Goal: Transaction & Acquisition: Obtain resource

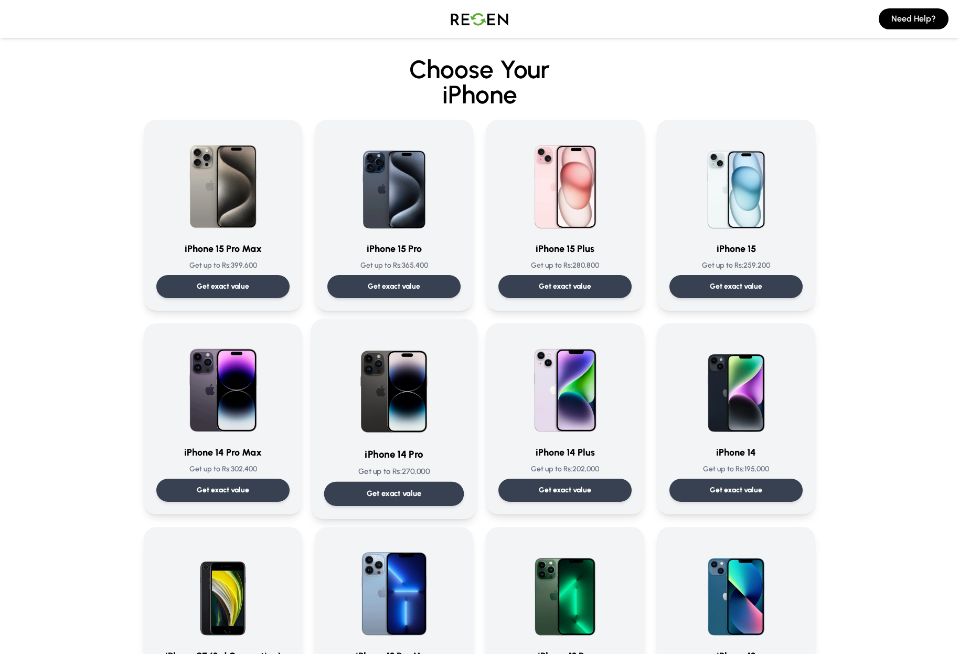
click at [416, 391] on img at bounding box center [394, 385] width 106 height 106
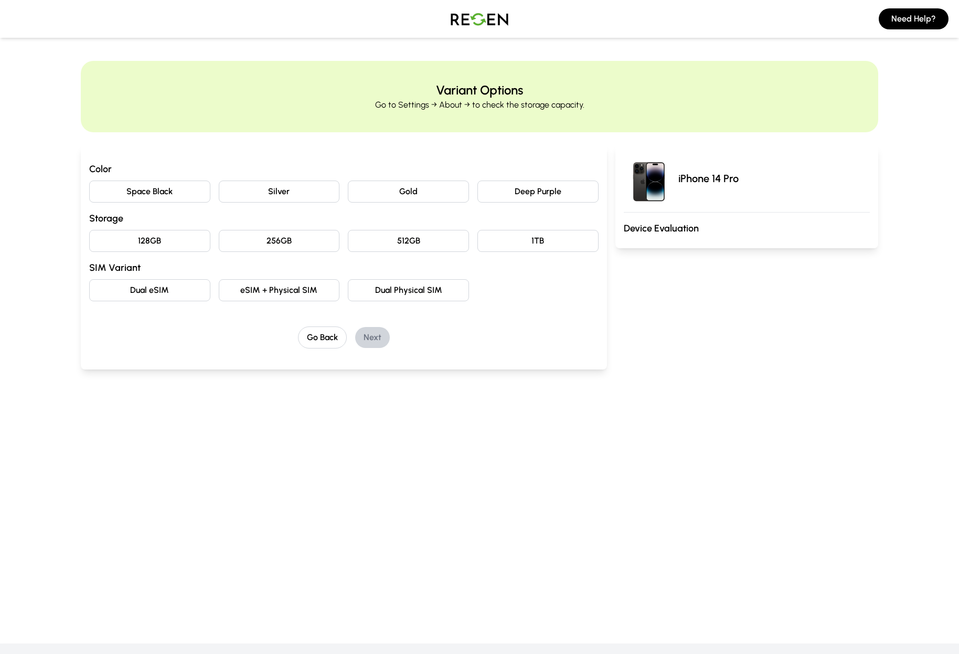
click at [401, 193] on button "Gold" at bounding box center [408, 191] width 121 height 22
drag, startPoint x: 388, startPoint y: 240, endPoint x: 375, endPoint y: 252, distance: 18.2
click at [388, 240] on button "512GB" at bounding box center [408, 241] width 121 height 22
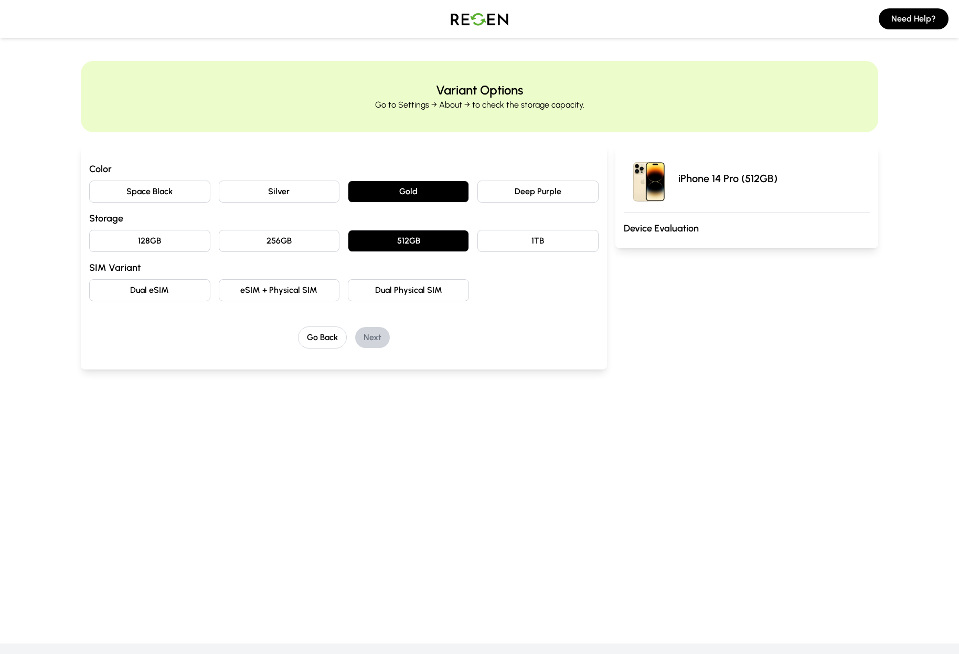
click at [318, 290] on button "eSIM + Physical SIM" at bounding box center [279, 290] width 121 height 22
click at [368, 337] on button "Next" at bounding box center [372, 337] width 35 height 21
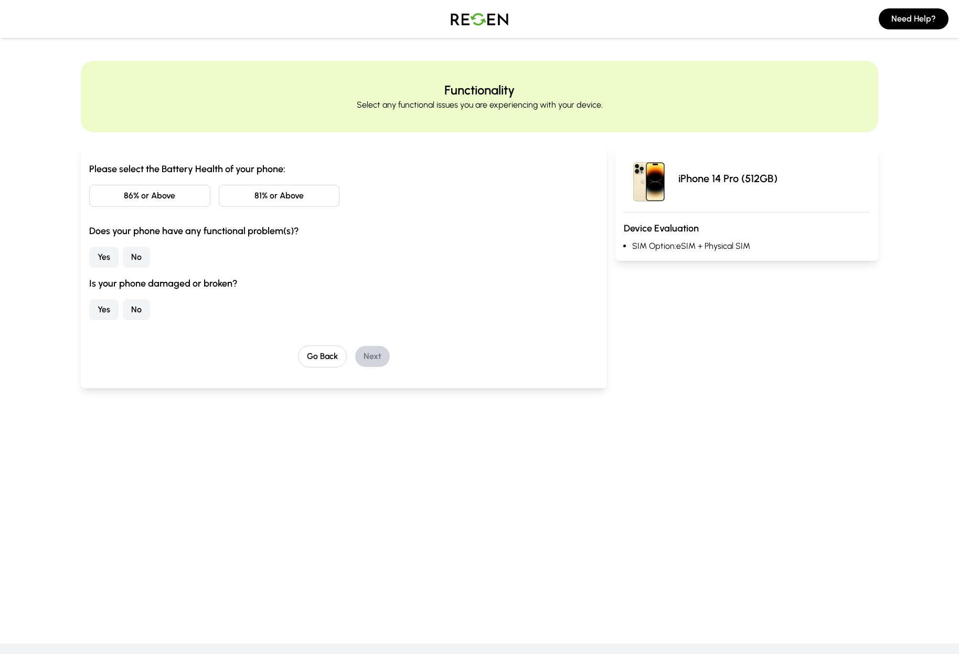
click at [246, 195] on button "81% or Above" at bounding box center [279, 196] width 121 height 22
click at [143, 254] on button "No" at bounding box center [136, 257] width 27 height 21
click at [141, 309] on button "No" at bounding box center [136, 309] width 27 height 21
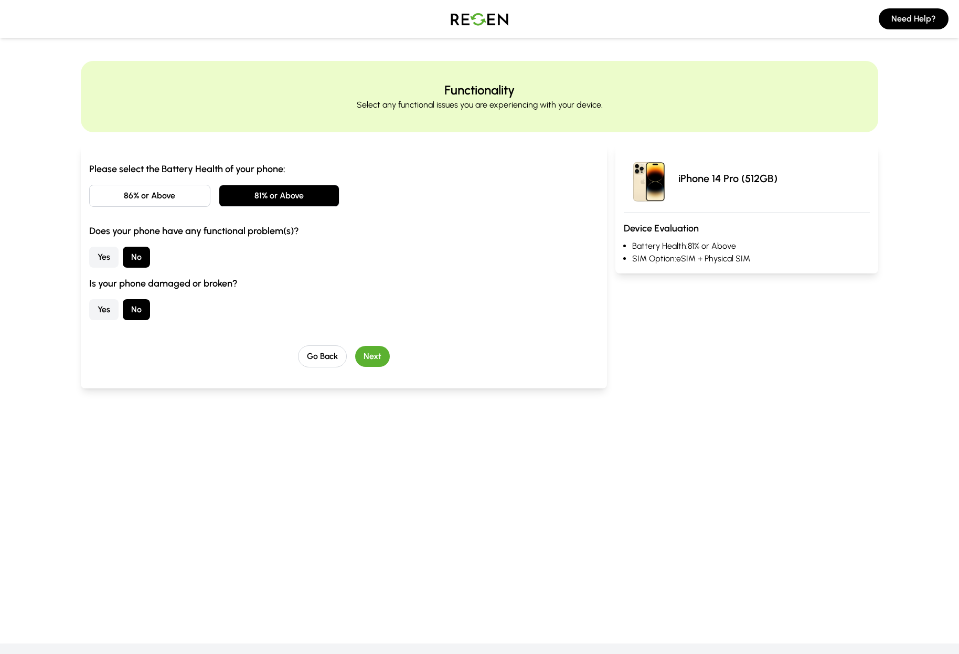
click at [380, 359] on button "Next" at bounding box center [372, 356] width 35 height 21
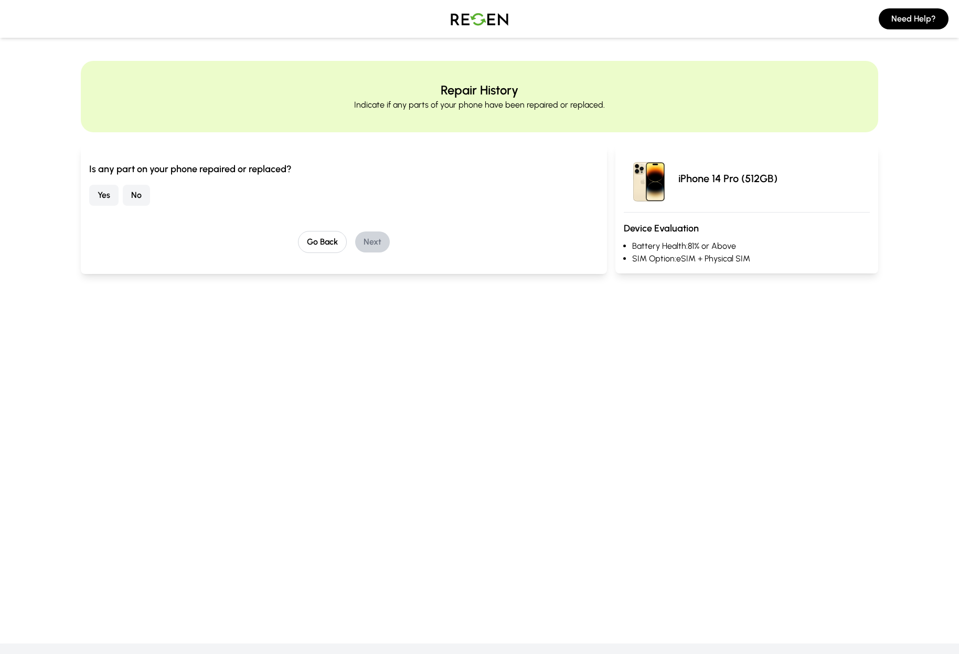
click at [137, 198] on button "No" at bounding box center [136, 195] width 27 height 21
click at [364, 244] on button "Next" at bounding box center [372, 241] width 35 height 21
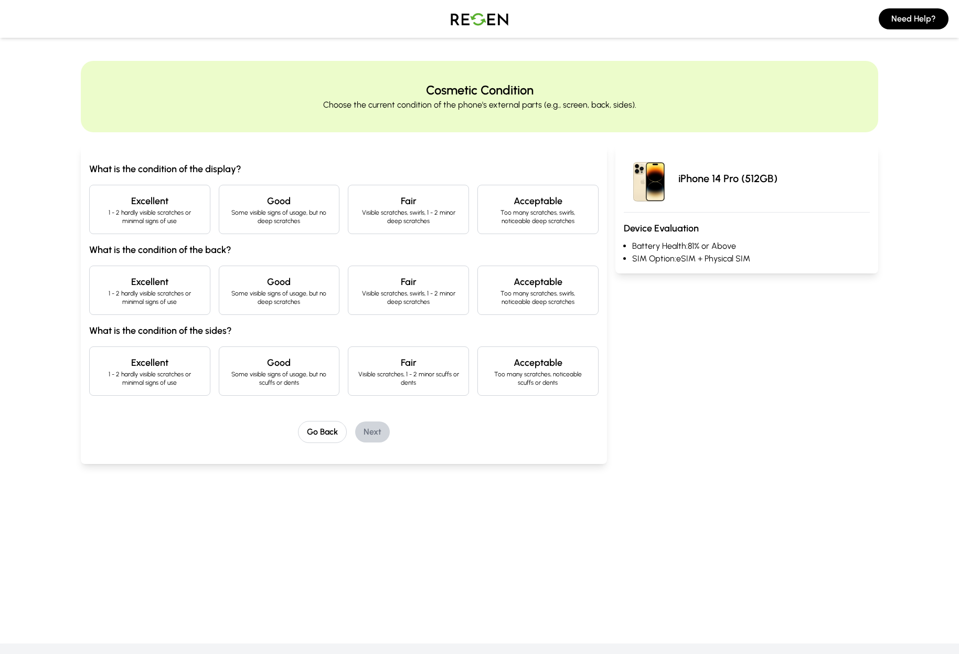
click at [305, 221] on p "Some visible signs of usage, but no deep scratches" at bounding box center [279, 216] width 103 height 17
click at [278, 297] on p "Some visible signs of usage, but no deep scratches" at bounding box center [279, 297] width 103 height 17
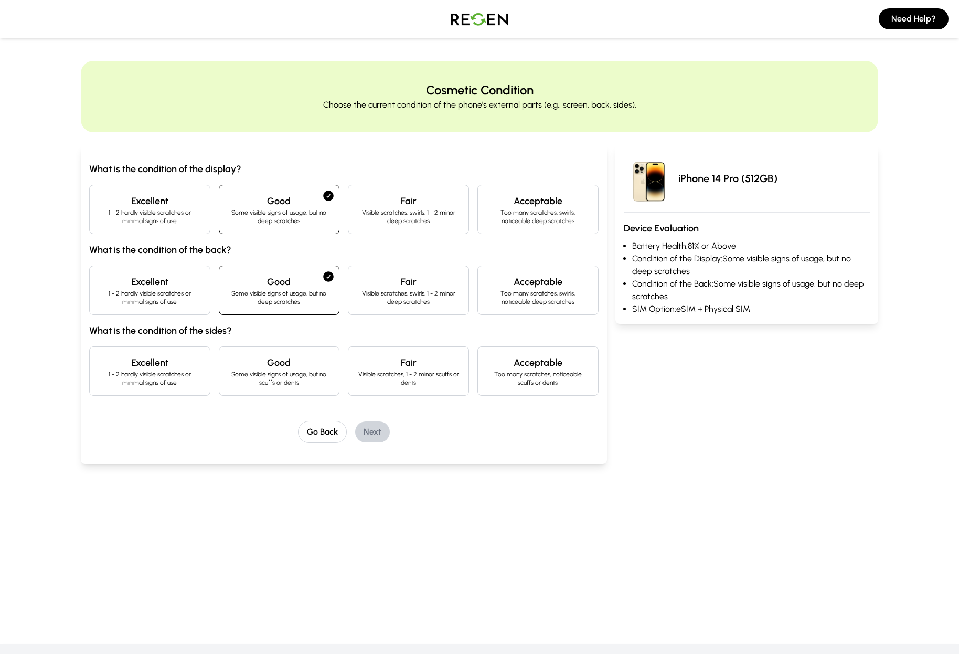
click at [258, 354] on div "Good Some visible signs of usage, but no scuffs or dents" at bounding box center [279, 370] width 121 height 49
click at [370, 431] on button "Next" at bounding box center [372, 431] width 35 height 21
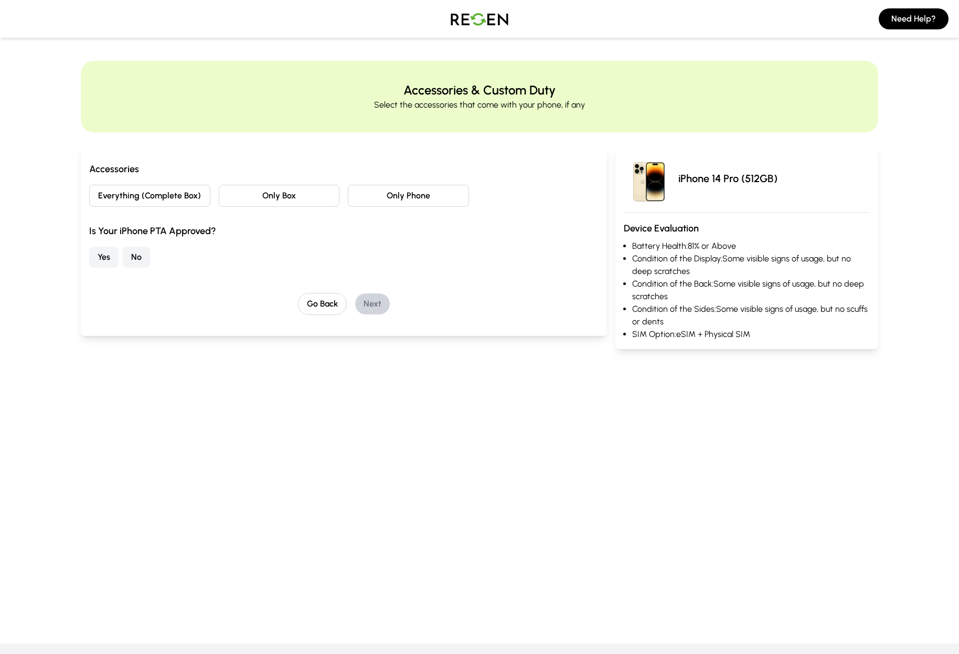
click at [195, 188] on button "Everything (Complete Box)" at bounding box center [149, 196] width 121 height 22
click at [106, 261] on button "Yes" at bounding box center [103, 257] width 29 height 21
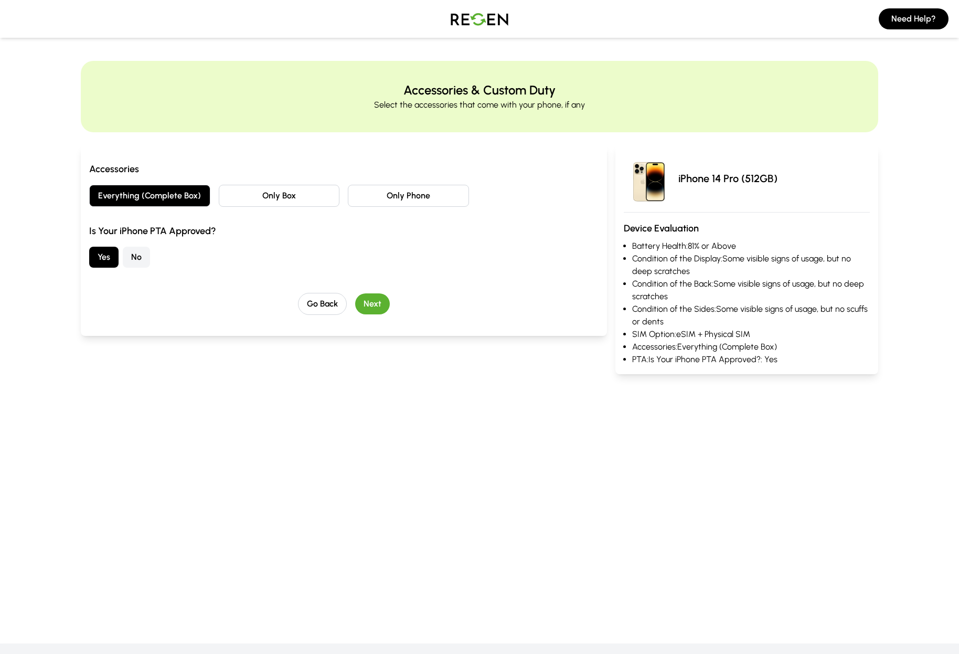
click at [379, 305] on button "Next" at bounding box center [372, 303] width 35 height 21
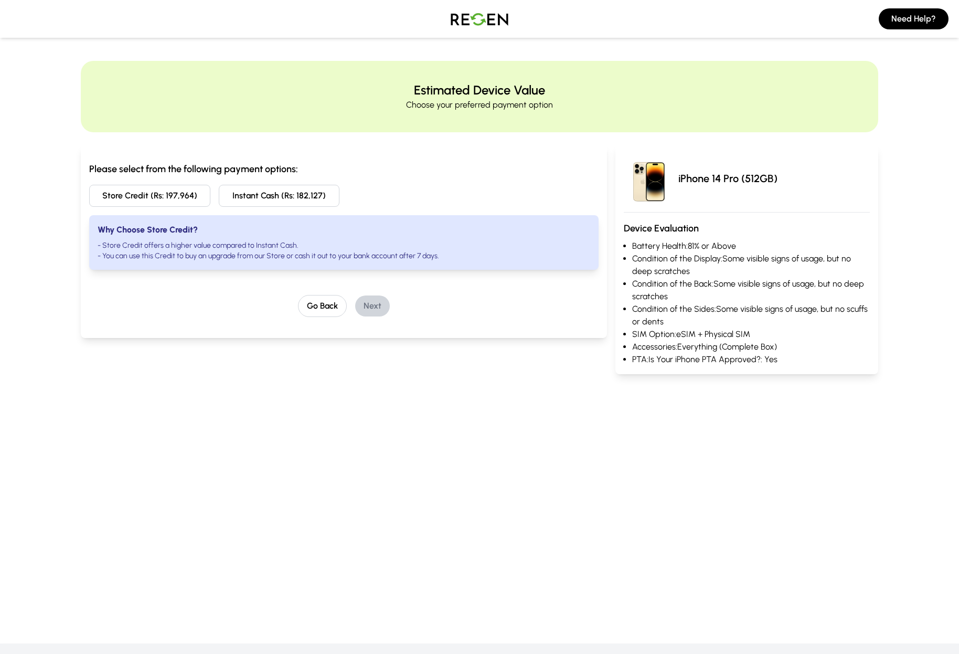
click at [263, 194] on button "Instant Cash (Rs: 182,127)" at bounding box center [279, 196] width 121 height 22
click at [379, 312] on button "Next" at bounding box center [372, 305] width 35 height 21
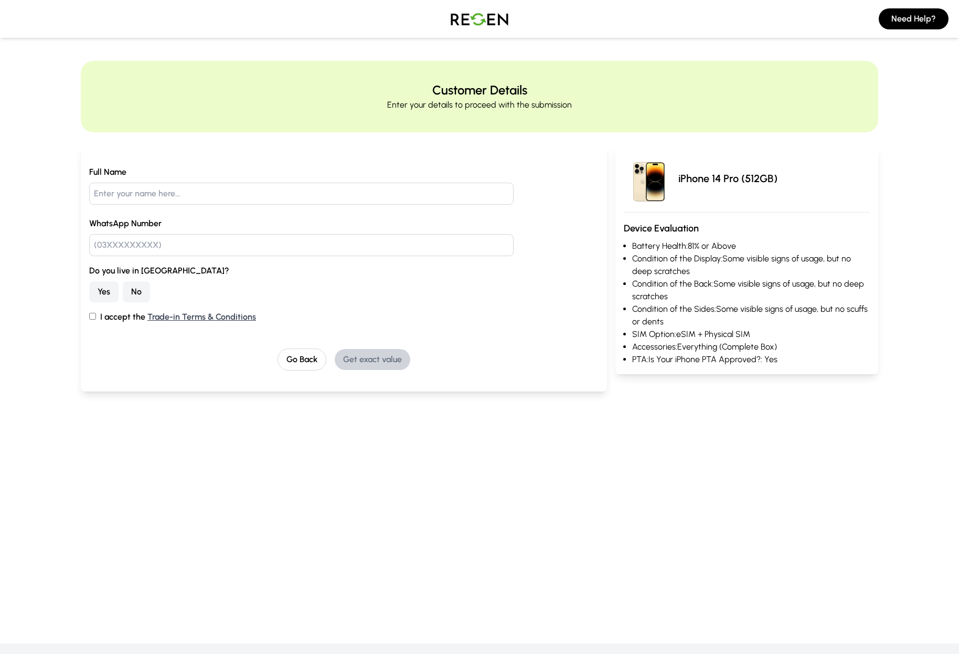
click at [101, 316] on label "I accept the Trade-in Terms & Conditions" at bounding box center [343, 317] width 509 height 13
click at [96, 316] on input "I accept the Trade-in Terms & Conditions" at bounding box center [92, 316] width 7 height 7
checkbox input "true"
click at [141, 190] on input "text" at bounding box center [301, 194] width 424 height 22
type input "Testing"
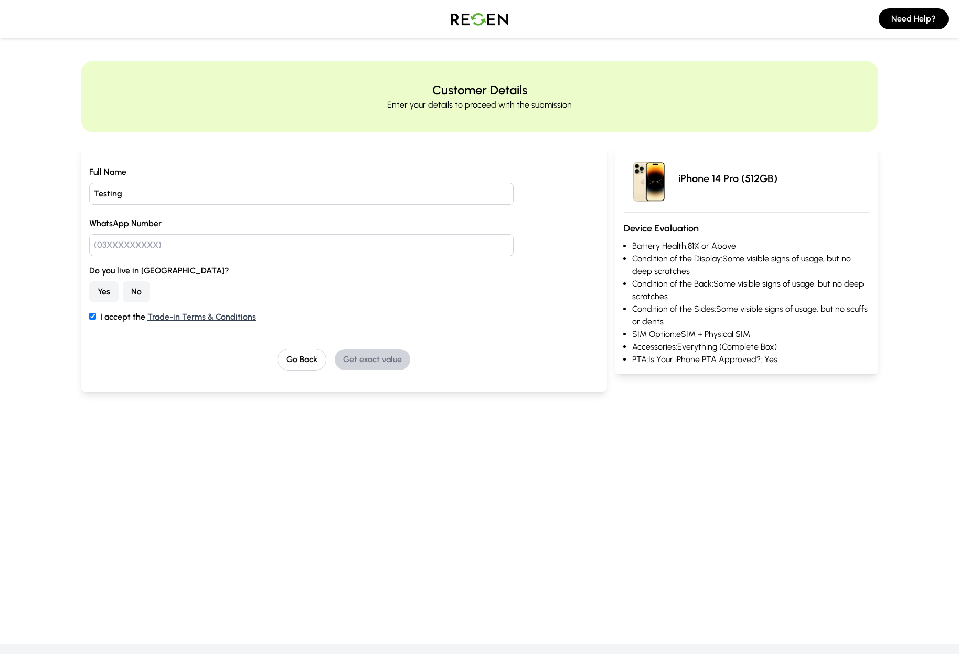
click at [161, 253] on input "text" at bounding box center [301, 245] width 424 height 22
type input "03216300602"
click at [110, 289] on button "Yes" at bounding box center [103, 291] width 29 height 21
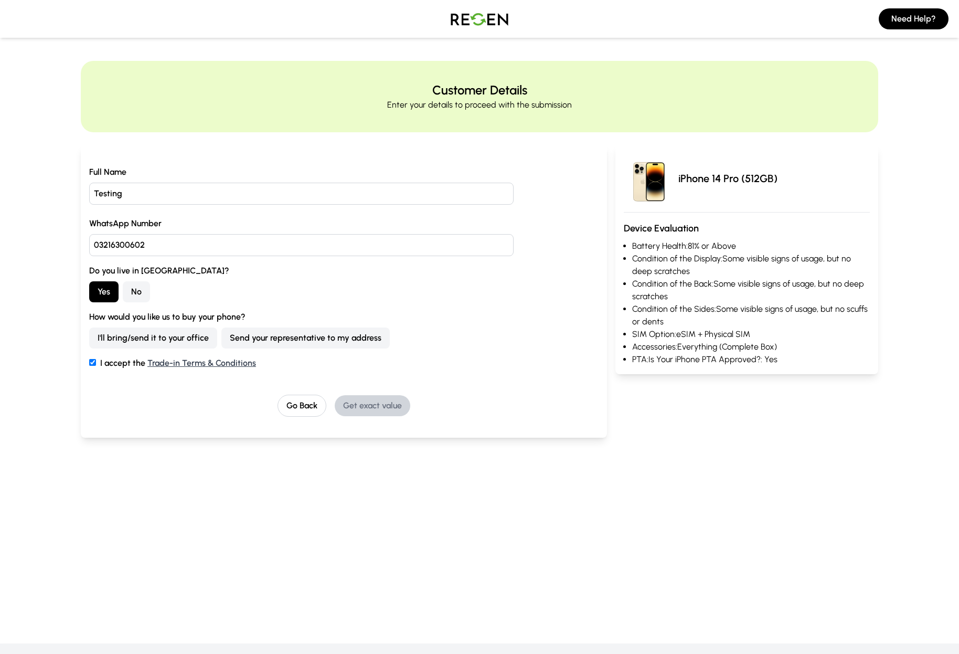
click at [199, 339] on button "I'll bring/send it to your office" at bounding box center [153, 337] width 128 height 21
click at [365, 401] on button "Get exact value" at bounding box center [373, 405] width 76 height 21
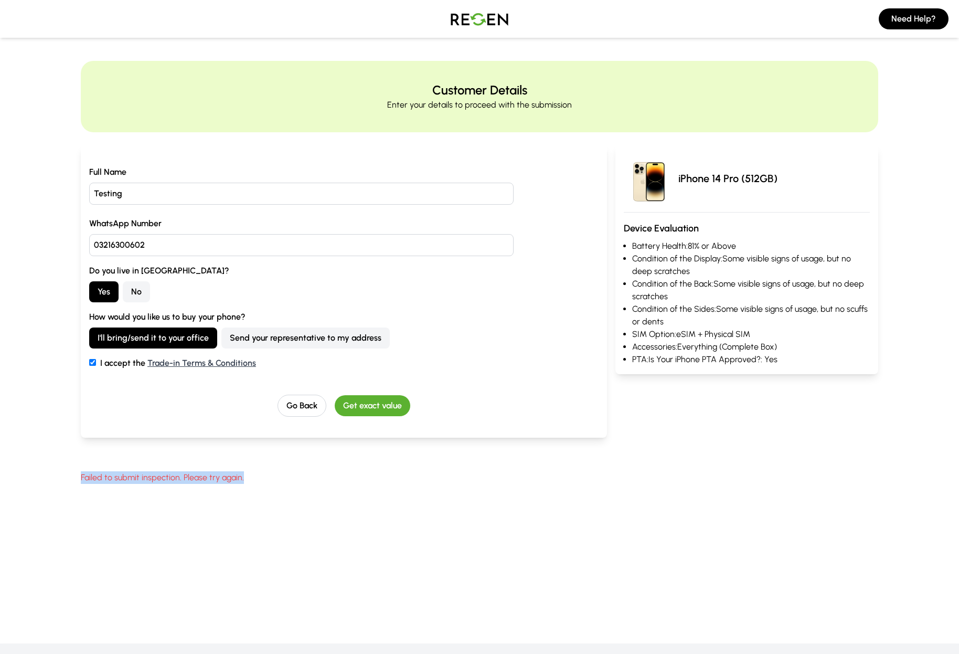
drag, startPoint x: 96, startPoint y: 479, endPoint x: 205, endPoint y: 484, distance: 108.7
click at [204, 484] on main "Customer Details Enter your details to proceed with the submission Full Name Te…" at bounding box center [479, 284] width 959 height 549
click at [386, 482] on div "Failed to submit inspection. Please try again." at bounding box center [479, 477] width 797 height 13
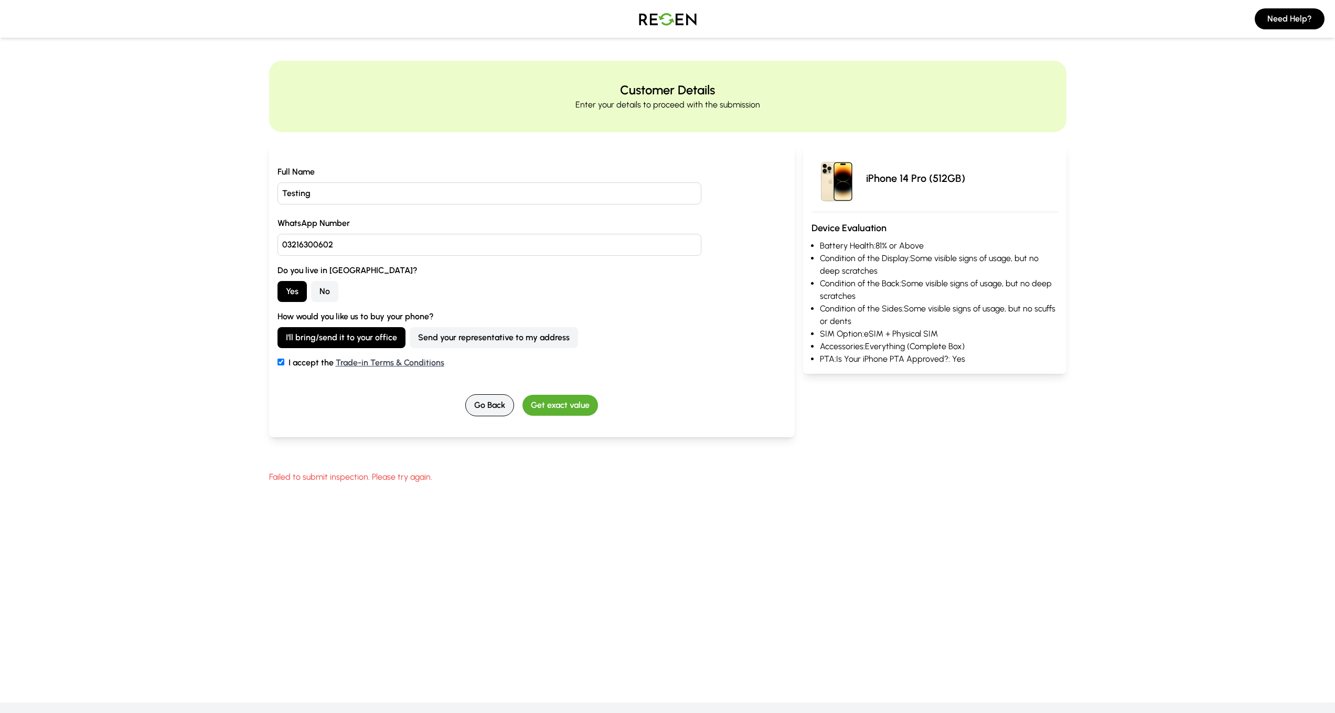
click at [483, 404] on button "Go Back" at bounding box center [489, 405] width 49 height 22
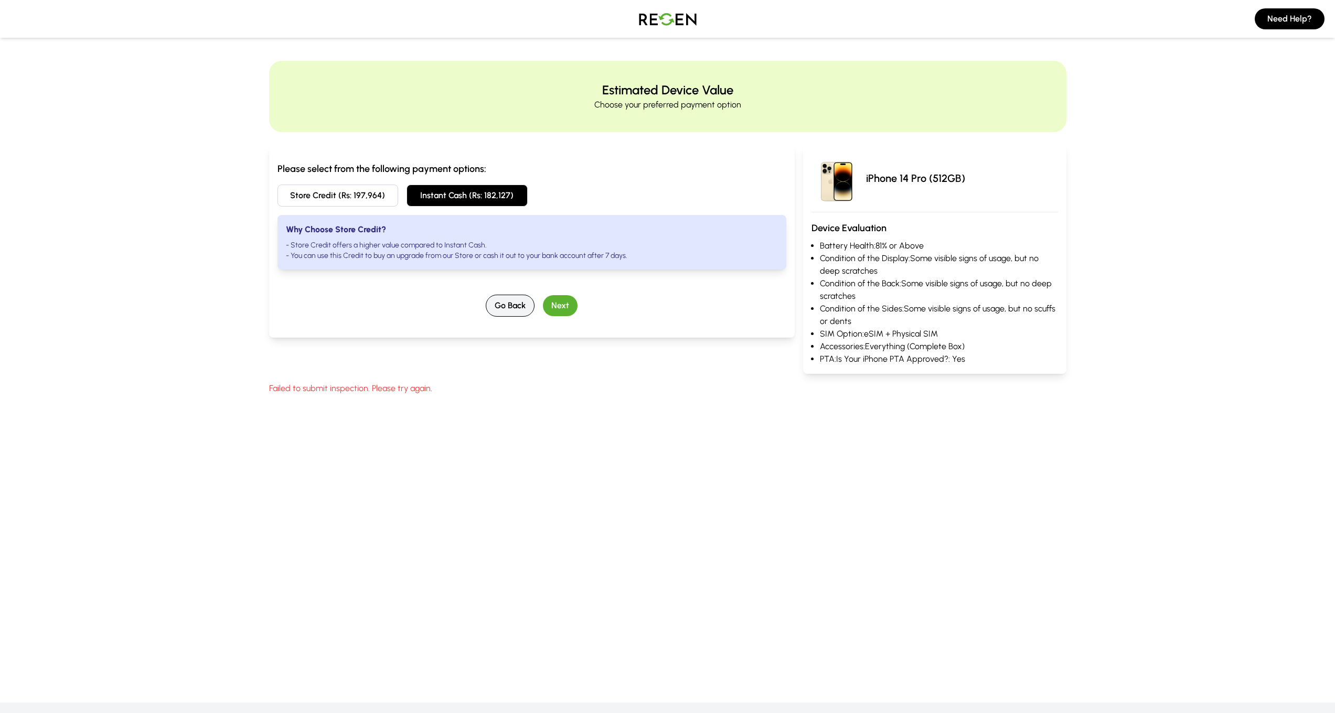
click at [494, 305] on button "Go Back" at bounding box center [510, 306] width 49 height 22
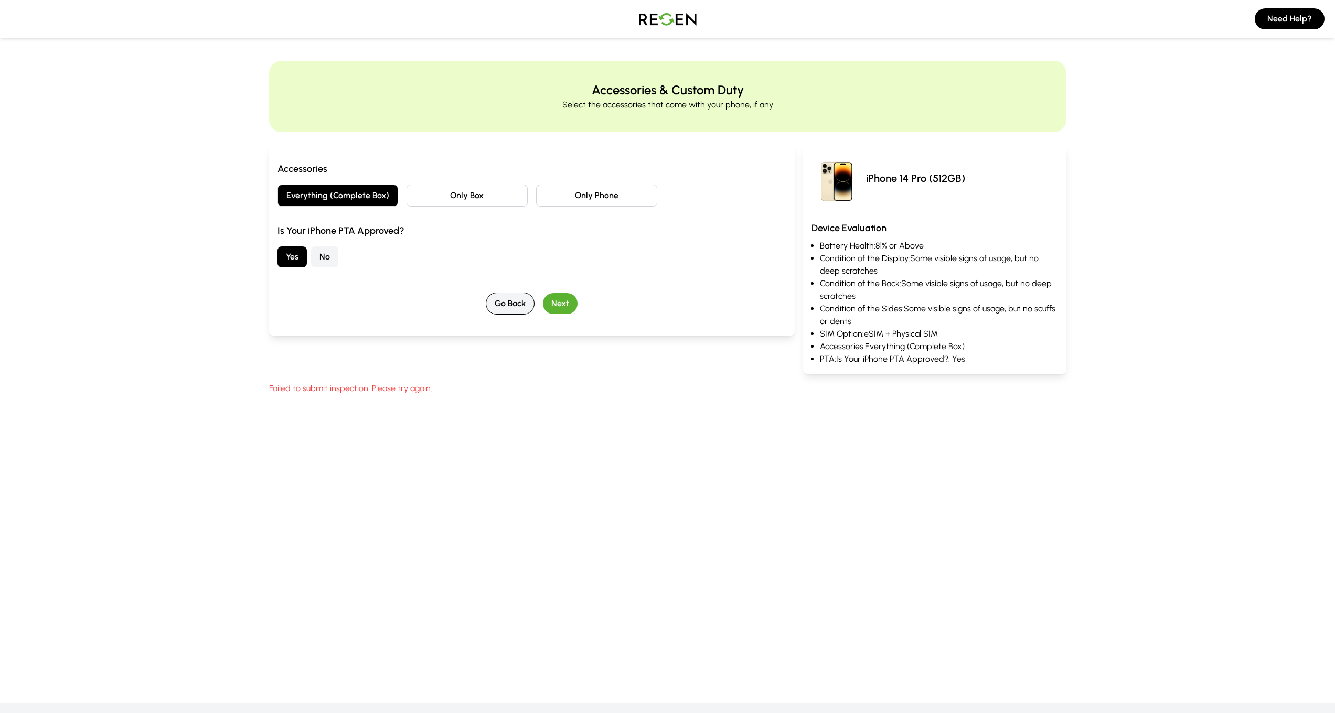
click at [494, 306] on button "Go Back" at bounding box center [510, 304] width 49 height 22
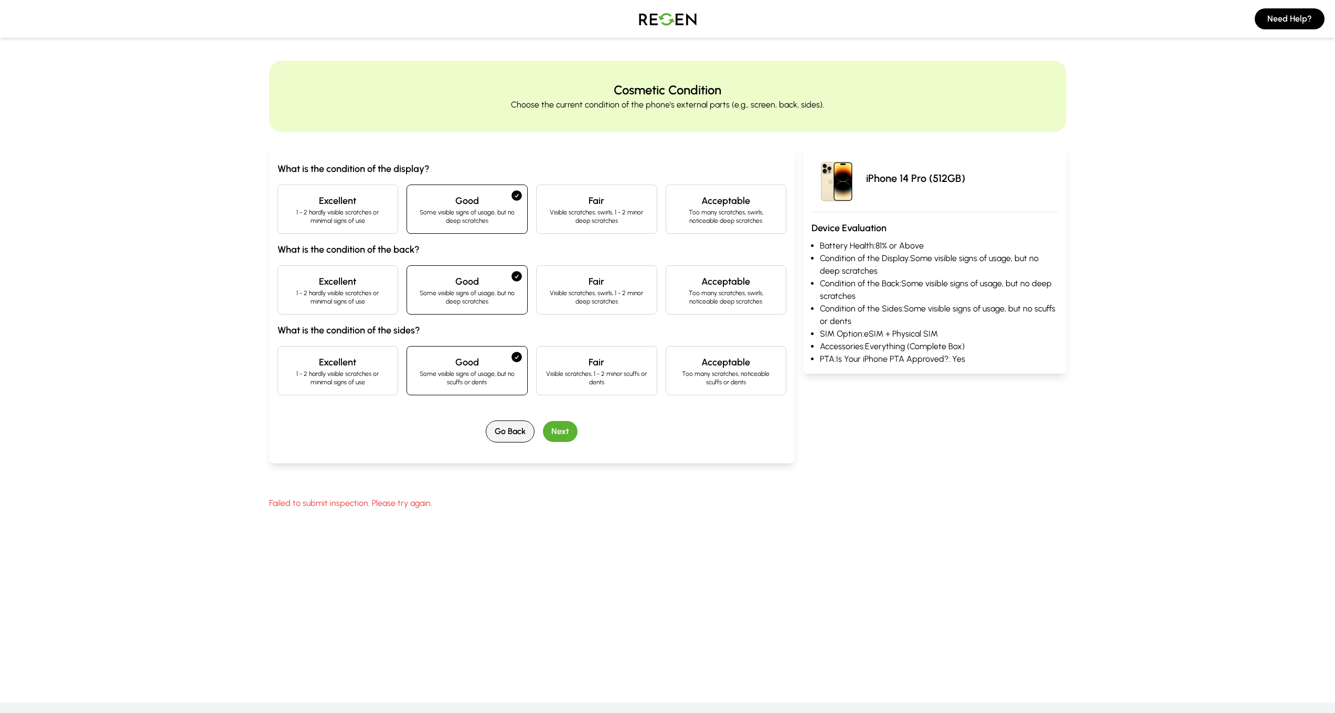
click at [497, 433] on button "Go Back" at bounding box center [510, 432] width 49 height 22
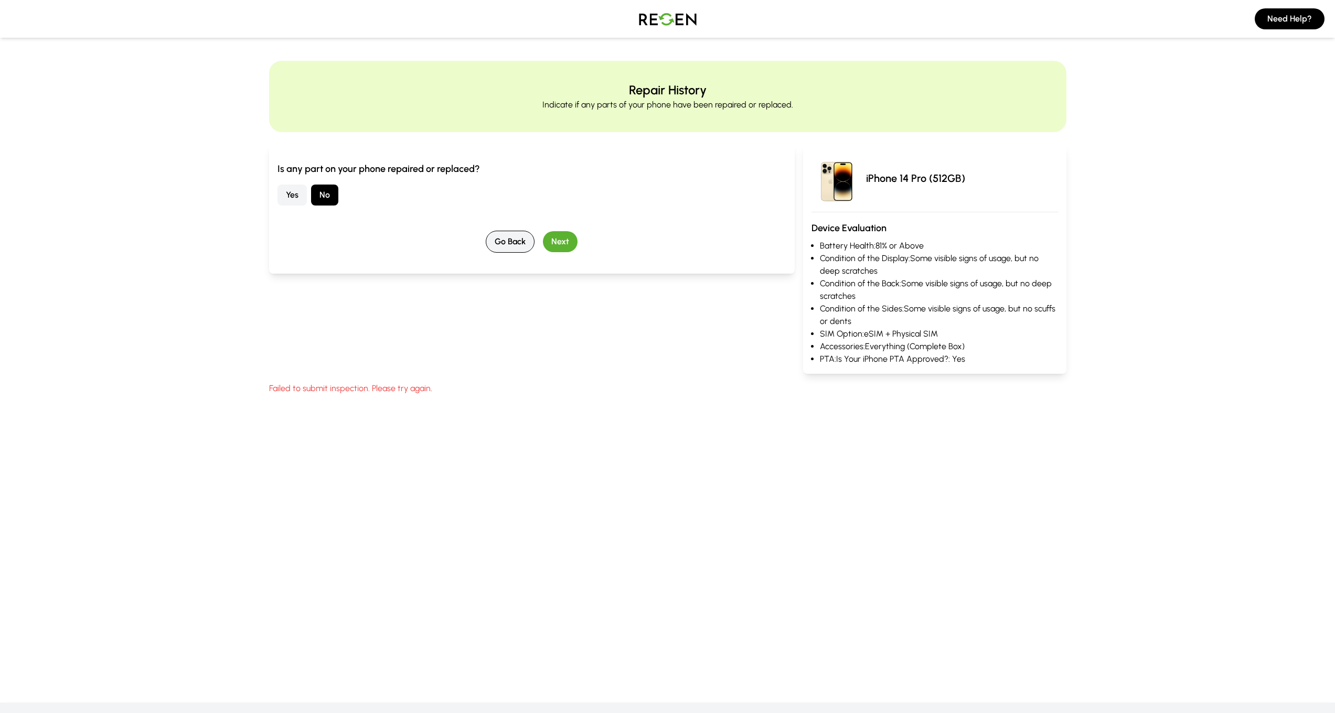
click at [494, 239] on button "Go Back" at bounding box center [510, 242] width 49 height 22
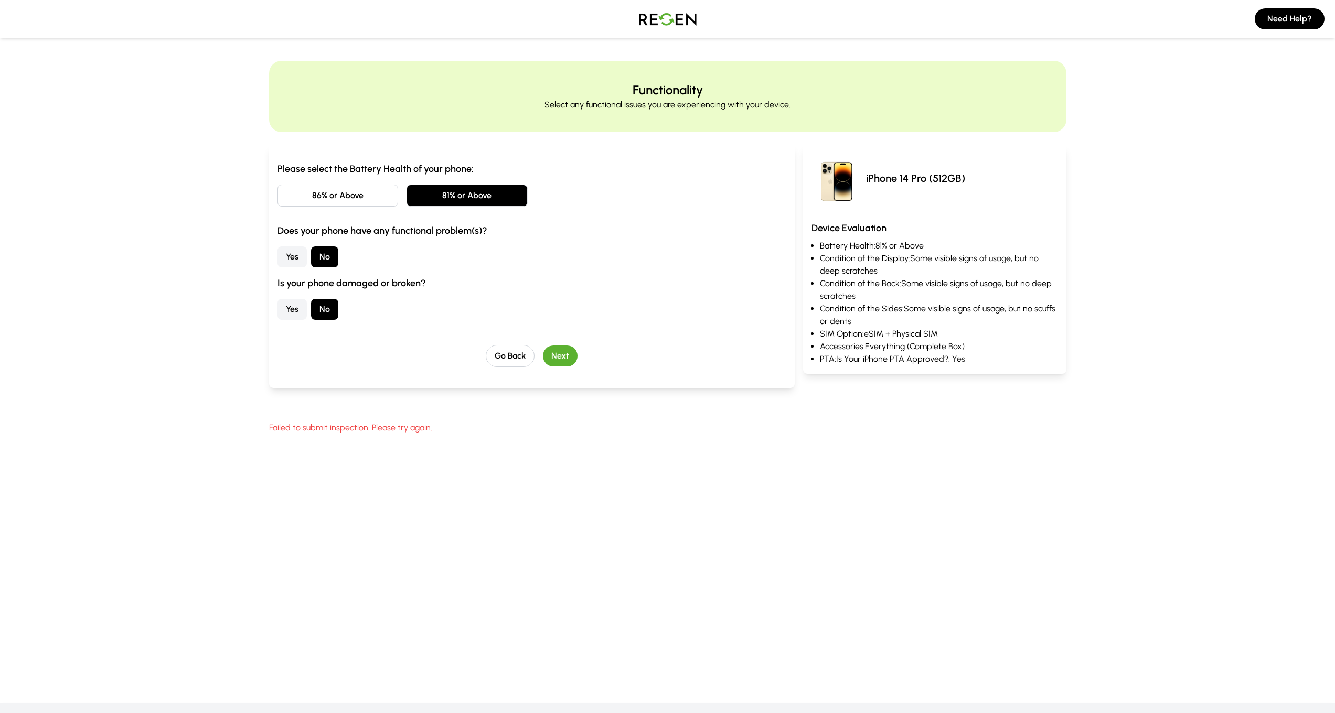
click at [294, 255] on button "Yes" at bounding box center [291, 257] width 29 height 21
